Goal: Information Seeking & Learning: Learn about a topic

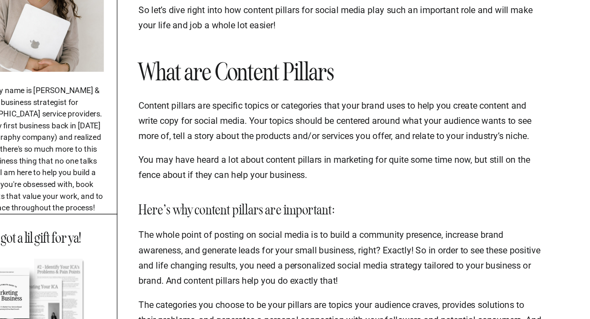
scroll to position [184, 0]
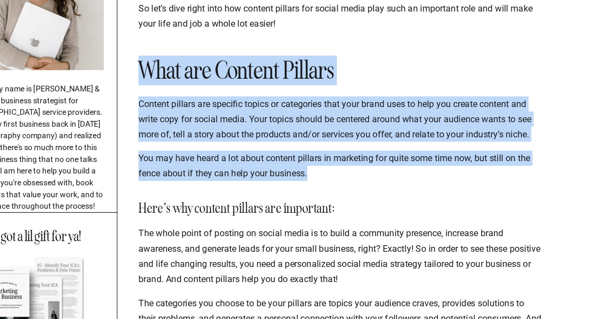
drag, startPoint x: 217, startPoint y: 134, endPoint x: 359, endPoint y: 212, distance: 161.1
click at [359, 212] on p "You may have heard a lot about content pillars in marketing for quite some time…" at bounding box center [364, 206] width 296 height 22
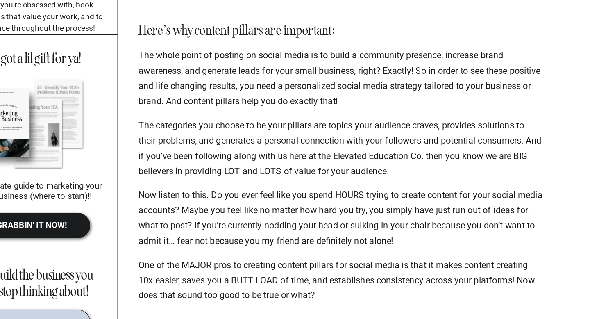
scroll to position [316, 0]
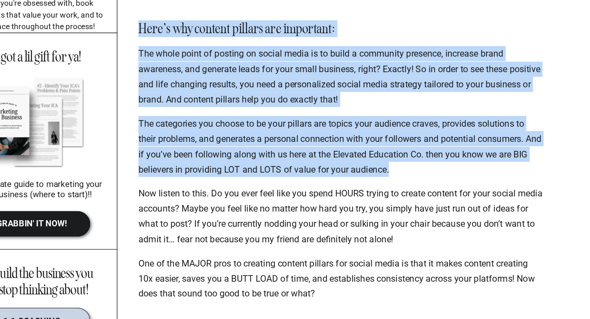
drag, startPoint x: 216, startPoint y: 104, endPoint x: 415, endPoint y: 208, distance: 224.9
copy div "Here’s why content pillars are important: The whole point of posting on social …"
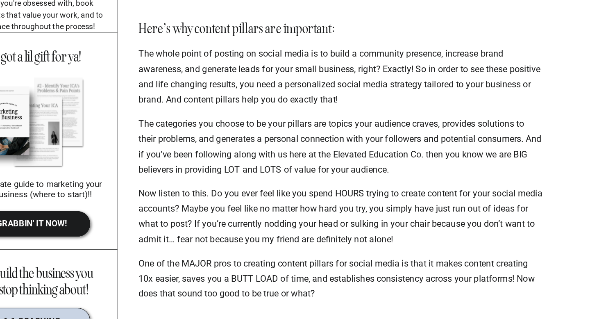
click at [393, 99] on div at bounding box center [364, 97] width 296 height 9
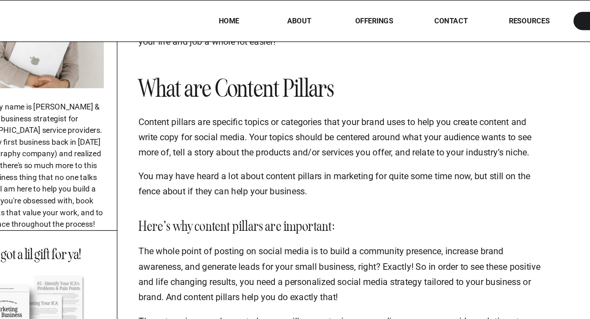
scroll to position [251, 0]
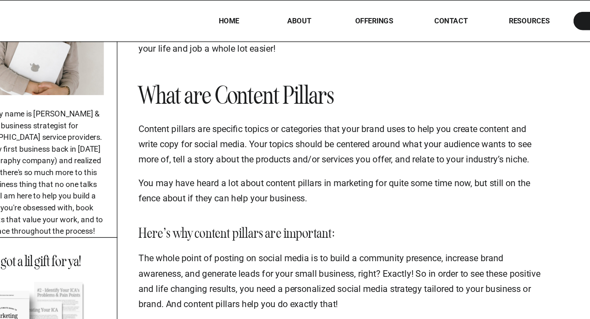
drag, startPoint x: 215, startPoint y: 63, endPoint x: 467, endPoint y: 105, distance: 255.4
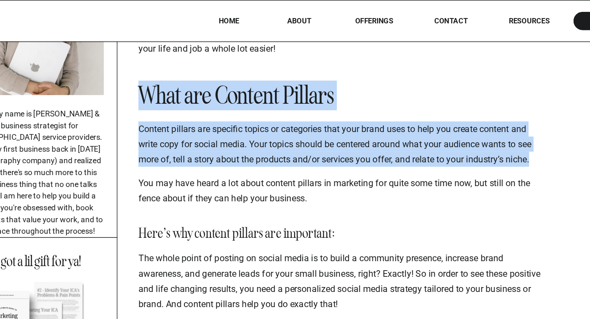
drag, startPoint x: 217, startPoint y: 63, endPoint x: 511, endPoint y: 118, distance: 299.1
copy div "What are Content Pillars Content pillars are specific topics or categories that…"
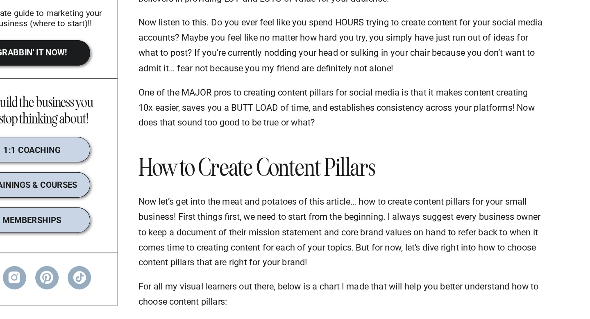
scroll to position [441, 0]
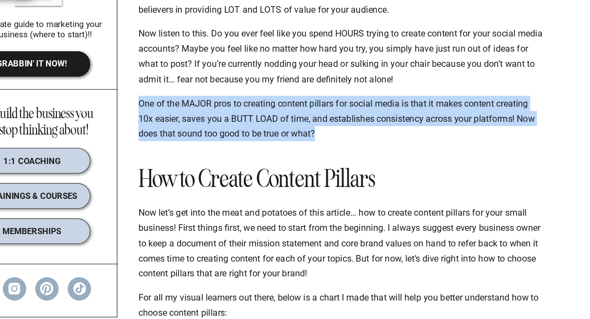
drag, startPoint x: 217, startPoint y: 152, endPoint x: 368, endPoint y: 184, distance: 154.5
copy div "One of the MAJOR pros to creating content pillars for social media is that it m…"
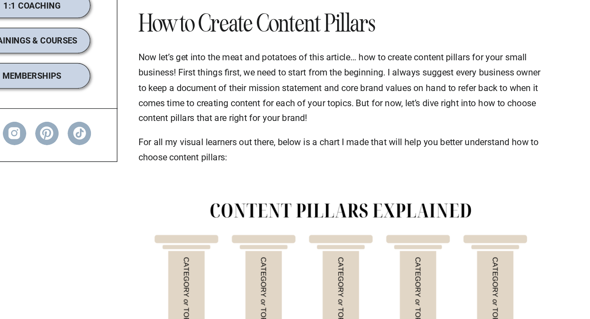
scroll to position [549, 0]
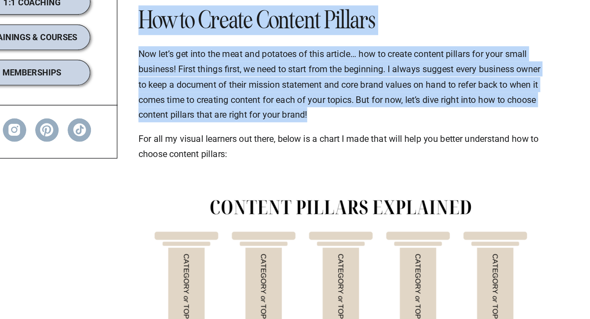
drag, startPoint x: 217, startPoint y: 100, endPoint x: 386, endPoint y: 171, distance: 182.7
click at [386, 171] on div "[DATE] I am breaking down, step by step, exactly what are content pillars for s…" at bounding box center [364, 263] width 296 height 1245
copy div "How to Create Content Pillars Now let’s get into the meat and potatoes of this …"
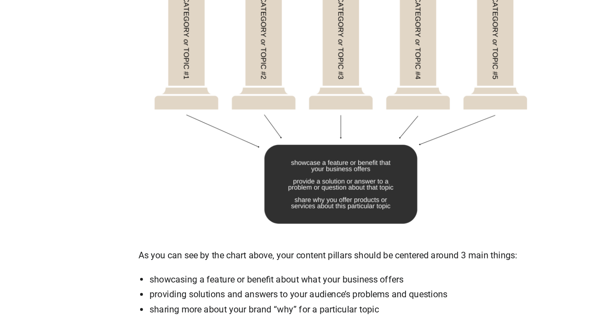
scroll to position [738, 0]
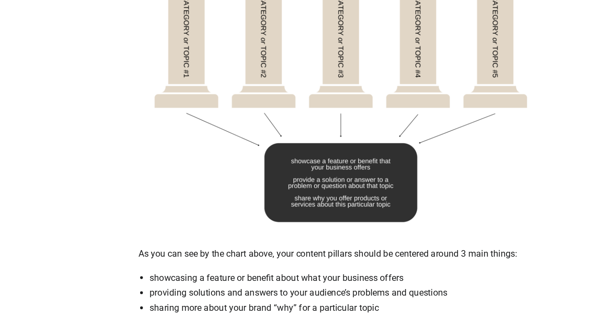
click at [262, 241] on img at bounding box center [364, 143] width 296 height 229
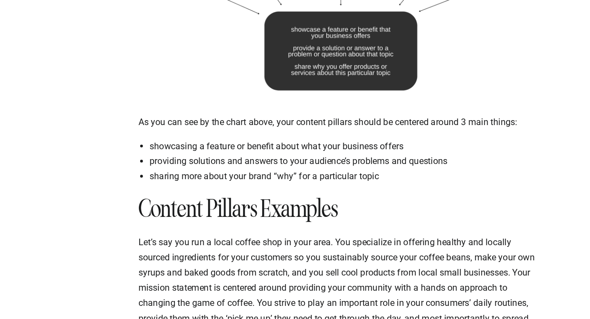
scroll to position [835, 0]
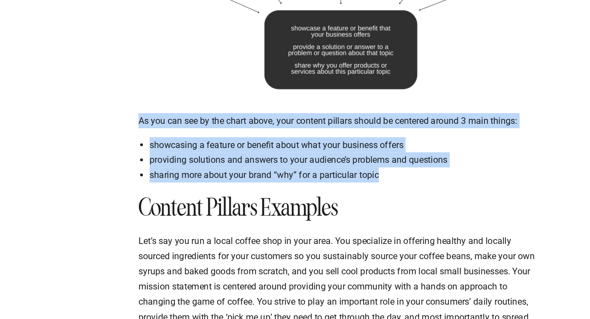
drag, startPoint x: 217, startPoint y: 173, endPoint x: 418, endPoint y: 217, distance: 205.8
copy div "As you can see by the chart above, your content pillars should be centered arou…"
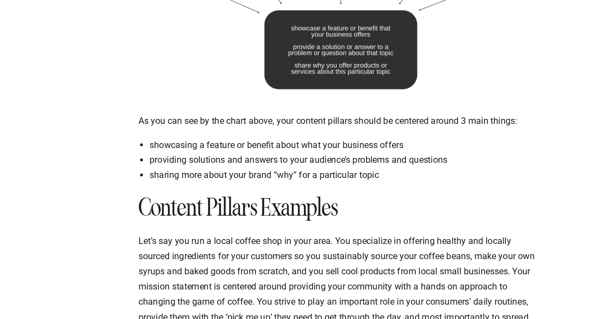
click at [393, 230] on h2 "Content Pillars Examples" at bounding box center [364, 237] width 296 height 18
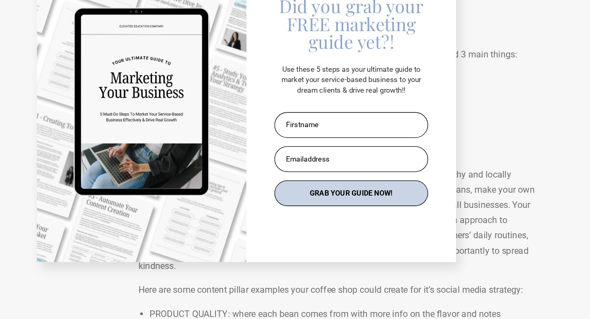
scroll to position [885, 0]
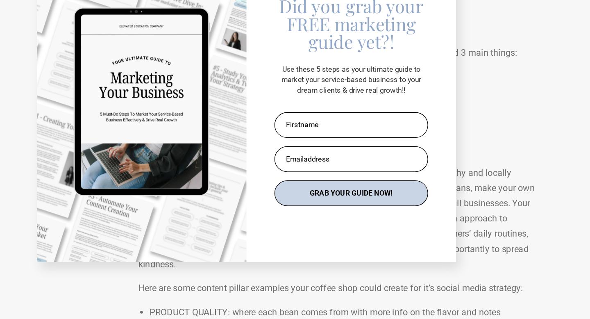
click at [466, 148] on div "Did you grab your FREE marketing guide yet?! Use these 5 steps as your ultimate…" at bounding box center [295, 159] width 590 height 319
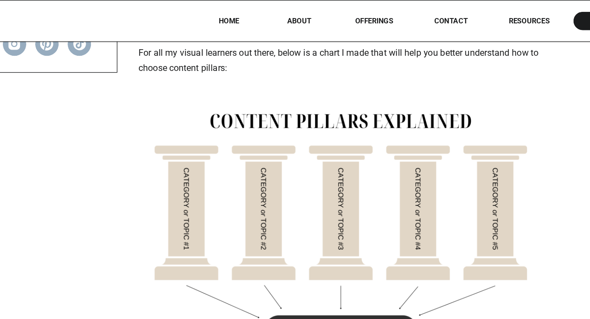
scroll to position [692, 0]
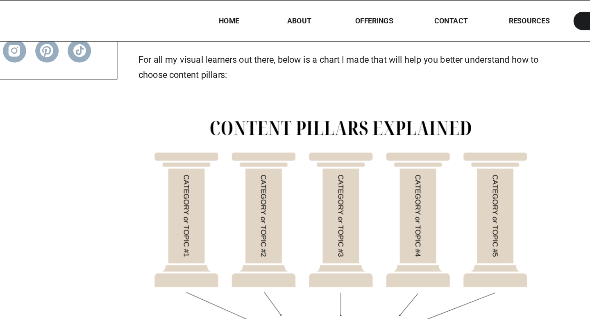
drag, startPoint x: 455, startPoint y: 168, endPoint x: 148, endPoint y: 1, distance: 348.9
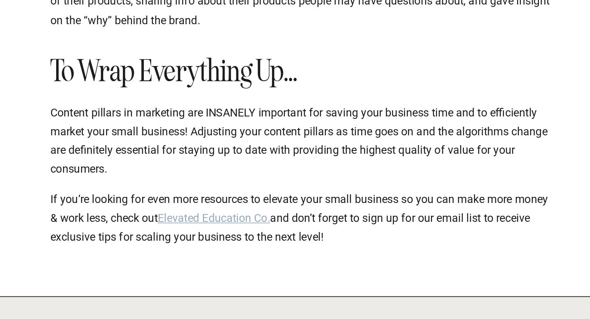
scroll to position [1156, 0]
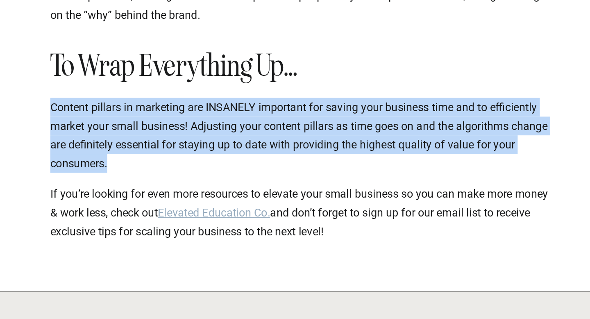
drag, startPoint x: 217, startPoint y: 193, endPoint x: 265, endPoint y: 225, distance: 58.3
click at [265, 225] on p "Content pillars in marketing are INSANELY important for saving your business ti…" at bounding box center [364, 210] width 296 height 45
copy p "Content pillars in marketing are INSANELY important for saving your business ti…"
